Goal: Transaction & Acquisition: Purchase product/service

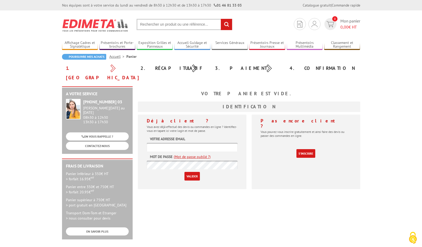
type input "troendle.triangle@ville-huningue.fr"
click at [152, 25] on input "text" at bounding box center [185, 24] width 96 height 11
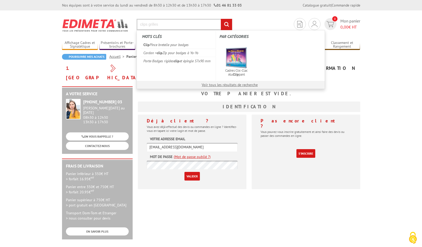
type input "clips grilles"
click at [221, 19] on input "rechercher" at bounding box center [226, 24] width 11 height 11
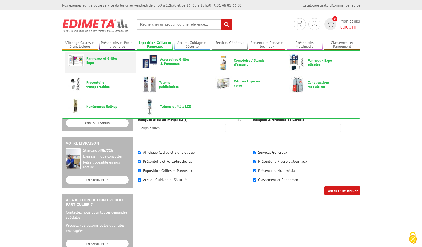
click at [91, 60] on span "Panneaux et Grilles Expo" at bounding box center [101, 60] width 31 height 8
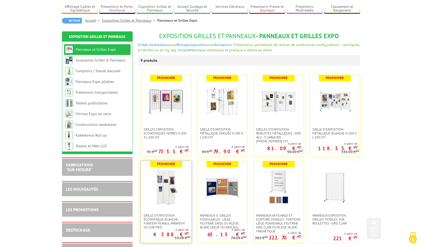
scroll to position [26, 0]
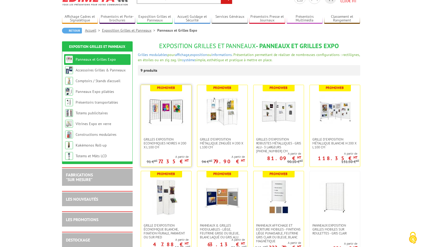
click at [168, 108] on img at bounding box center [166, 111] width 37 height 37
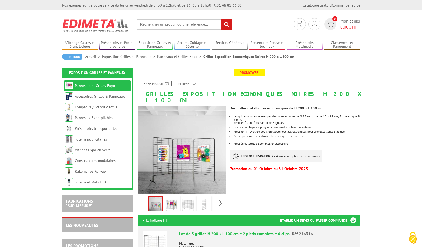
click at [174, 199] on img at bounding box center [171, 205] width 13 height 16
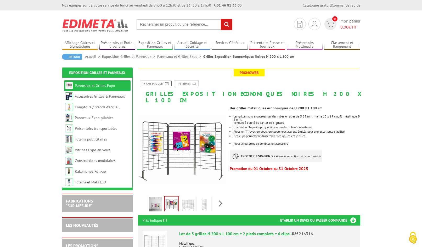
click at [189, 199] on img at bounding box center [188, 205] width 13 height 16
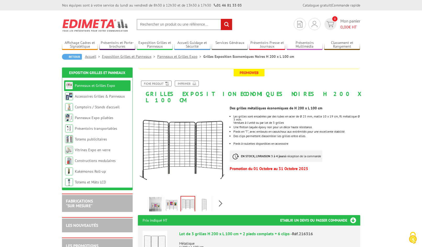
click at [207, 199] on img at bounding box center [204, 205] width 13 height 16
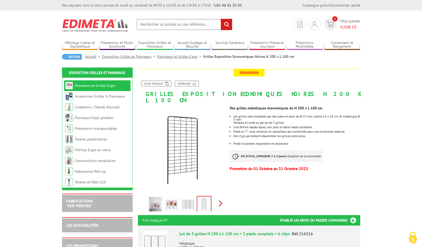
click at [221, 198] on div "Previous Next" at bounding box center [182, 203] width 88 height 18
click at [210, 198] on img at bounding box center [208, 205] width 13 height 16
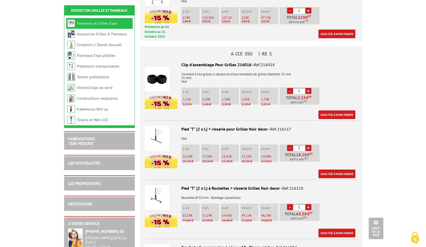
scroll to position [419, 0]
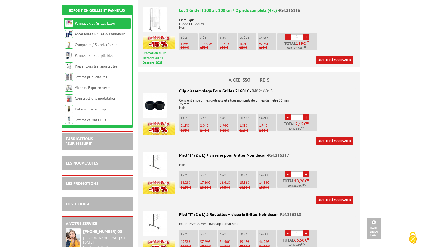
click at [153, 98] on img at bounding box center [155, 105] width 25 height 25
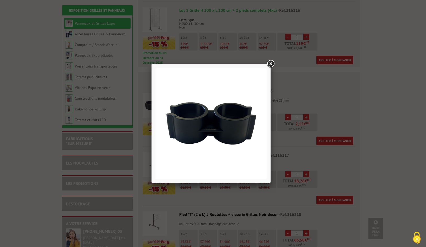
click at [272, 63] on link at bounding box center [270, 63] width 9 height 9
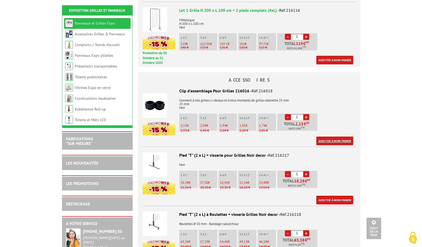
click at [331, 137] on link "Ajouter à mon panier" at bounding box center [334, 141] width 37 height 9
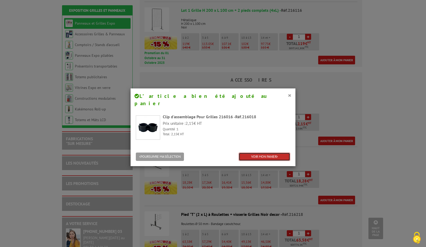
click at [248, 153] on link "VOIR MON PANIER" at bounding box center [265, 157] width 52 height 9
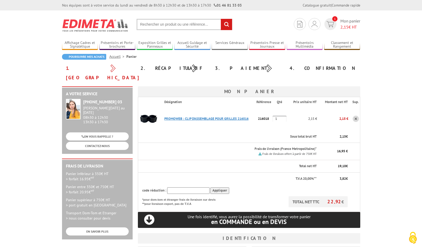
type input "troendle.triangle@ville-huningue.fr"
click at [220, 116] on link "PROMOWEB : CLIP D'ASSEMBLAGE POUR GRILLES 216016" at bounding box center [206, 118] width 84 height 4
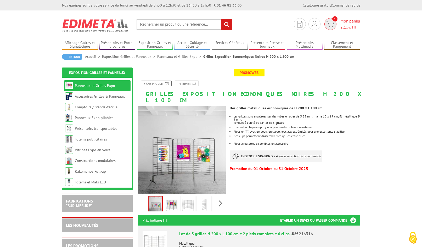
click at [347, 20] on span "Mon panier 2,15 € HT" at bounding box center [350, 24] width 20 height 12
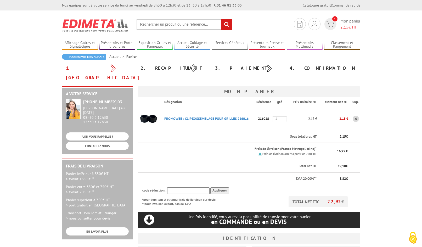
type input "troendle.triangle@ville-huningue.fr"
click at [207, 116] on link "PROMOWEB : CLIP D'ASSEMBLAGE POUR GRILLES 216016" at bounding box center [206, 118] width 84 height 4
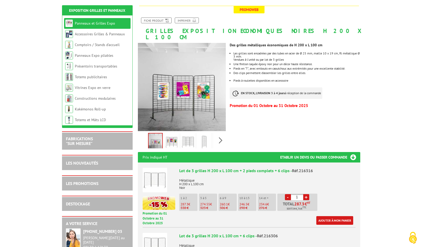
scroll to position [65, 0]
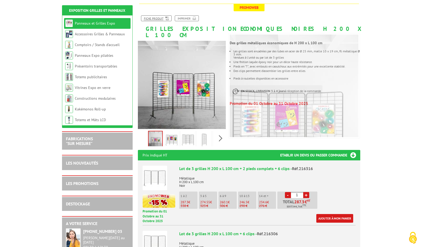
click at [165, 17] on icon at bounding box center [166, 18] width 5 height 4
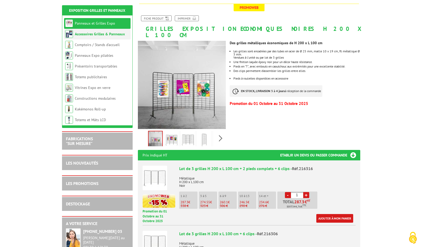
click at [104, 35] on link "Accessoires Grilles & Panneaux" at bounding box center [100, 34] width 50 height 5
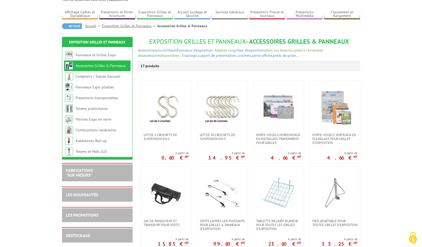
scroll to position [27, 0]
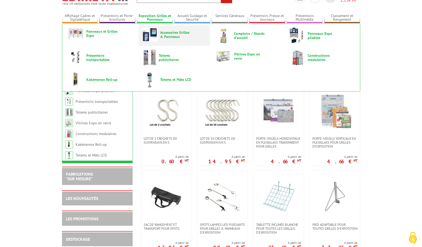
click at [160, 31] on span "Accessoires Grilles & Panneaux" at bounding box center [175, 34] width 31 height 8
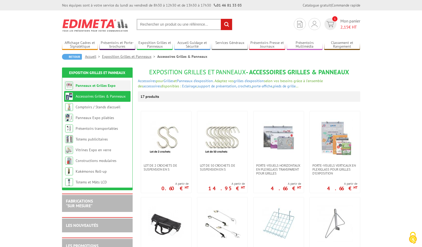
click at [96, 86] on link "Panneaux et Grilles Expo" at bounding box center [96, 85] width 40 height 5
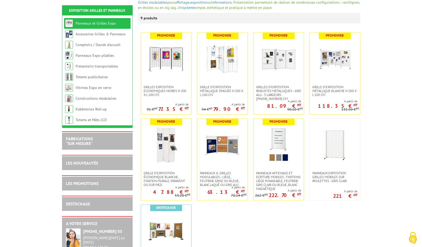
scroll to position [81, 0]
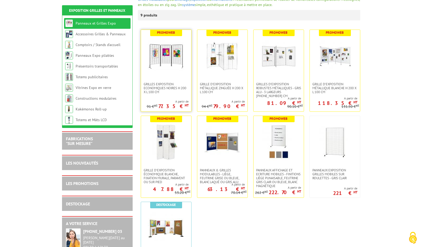
click at [165, 59] on img at bounding box center [166, 56] width 37 height 37
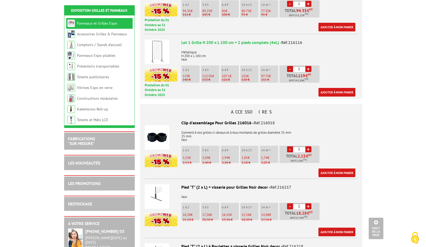
scroll to position [391, 0]
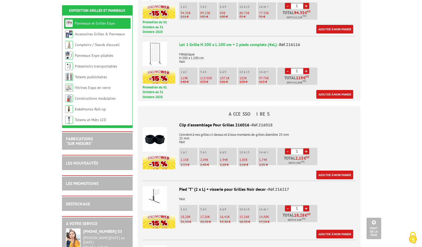
click at [306, 148] on link "+" at bounding box center [306, 151] width 6 height 6
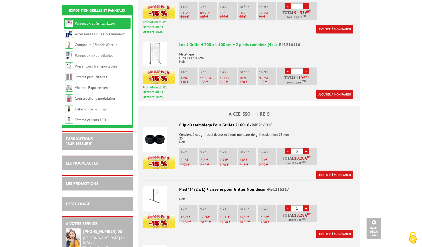
type input "6"
click at [326, 171] on link "Ajouter à mon panier" at bounding box center [334, 175] width 37 height 9
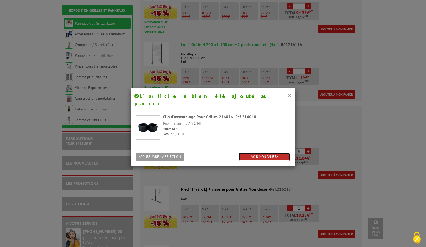
click at [267, 153] on link "VOIR MON PANIER" at bounding box center [265, 157] width 52 height 9
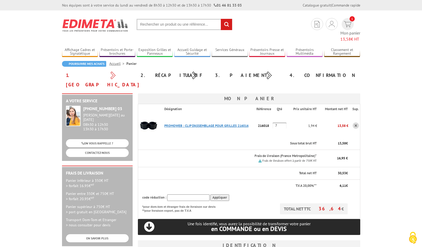
type input "troendle.triangle@ville-huningue.fr"
click at [230, 123] on link "PROMOWEB : CLIP D'ASSEMBLAGE POUR GRILLES 216016" at bounding box center [206, 125] width 84 height 4
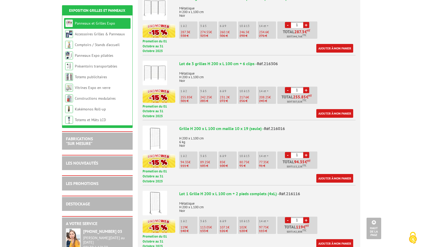
scroll to position [235, 0]
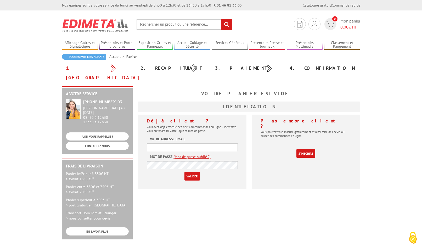
type input "troendle.triangle@ville-huningue.fr"
click at [193, 172] on input "Valider" at bounding box center [191, 176] width 15 height 9
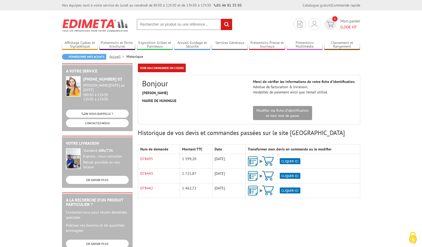
click at [156, 26] on input "text" at bounding box center [185, 24] width 96 height 11
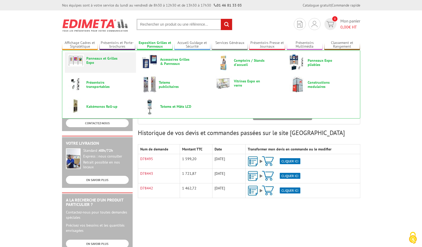
click at [92, 59] on span "Panneaux et Grilles Expo" at bounding box center [101, 60] width 31 height 8
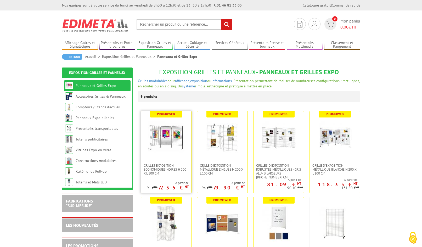
click at [175, 133] on img at bounding box center [166, 137] width 37 height 37
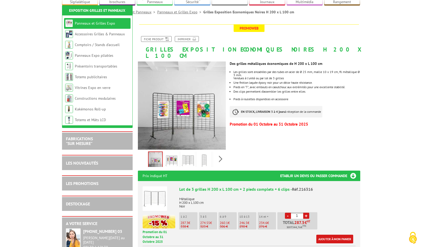
scroll to position [105, 0]
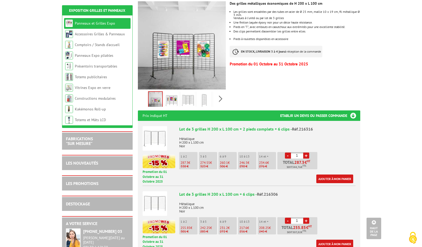
click at [158, 133] on img at bounding box center [155, 138] width 25 height 25
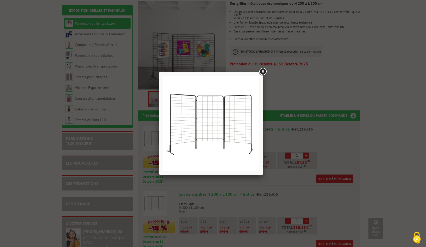
click at [264, 69] on link at bounding box center [262, 71] width 9 height 9
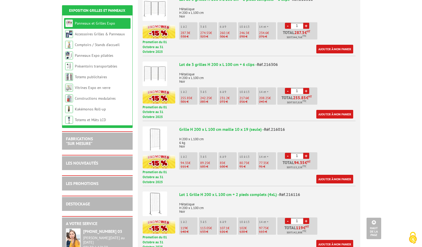
scroll to position [235, 0]
